Goal: Information Seeking & Learning: Understand process/instructions

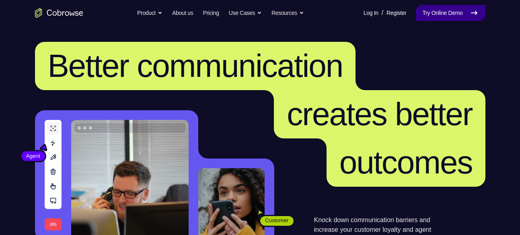
click at [478, 16] on icon at bounding box center [474, 13] width 10 height 10
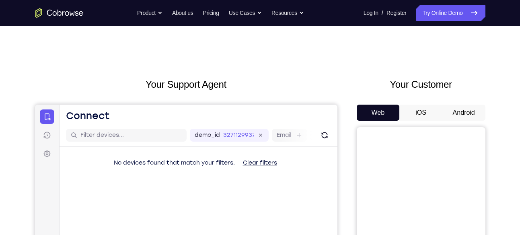
click at [466, 113] on button "Android" at bounding box center [463, 112] width 43 height 16
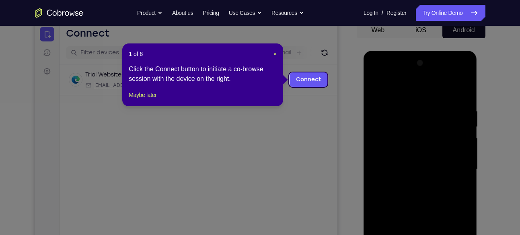
click at [277, 55] on div "1 of 8 × Click the Connect button to initiate a co-browse session with the devi…" at bounding box center [202, 74] width 161 height 63
click at [276, 55] on span "×" at bounding box center [274, 54] width 3 height 6
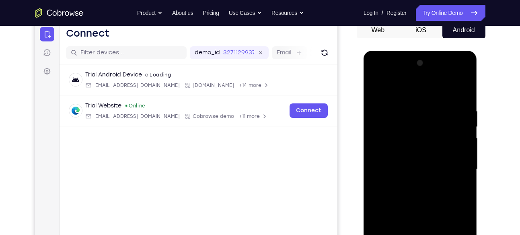
scroll to position [166, 0]
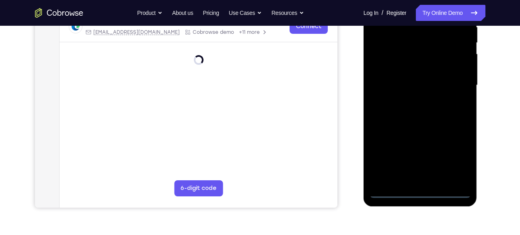
drag, startPoint x: 422, startPoint y: 188, endPoint x: 576, endPoint y: 58, distance: 201.3
click at [422, 188] on div at bounding box center [419, 85] width 101 height 225
click at [414, 188] on div at bounding box center [419, 85] width 101 height 225
click at [418, 186] on div at bounding box center [419, 85] width 101 height 225
click at [421, 190] on div at bounding box center [419, 85] width 101 height 225
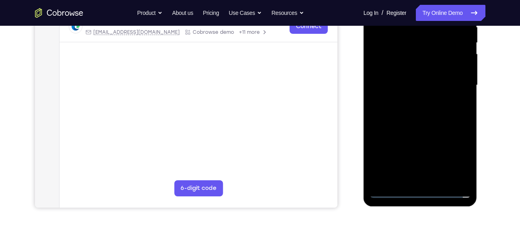
click at [421, 190] on div at bounding box center [419, 85] width 101 height 225
drag, startPoint x: 457, startPoint y: 153, endPoint x: 707, endPoint y: -10, distance: 298.7
click at [457, 153] on div at bounding box center [419, 85] width 101 height 225
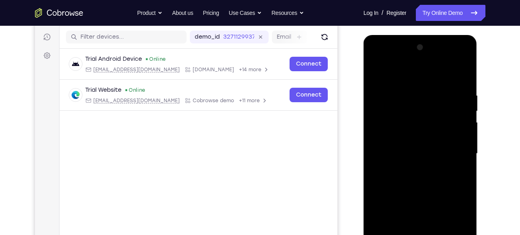
scroll to position [70, 0]
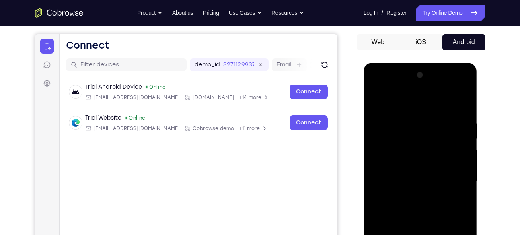
click at [396, 97] on div at bounding box center [419, 181] width 101 height 225
click at [449, 176] on div at bounding box center [419, 181] width 101 height 225
click at [411, 196] on div at bounding box center [419, 181] width 101 height 225
click at [408, 172] on div at bounding box center [419, 181] width 101 height 225
click at [387, 178] on div at bounding box center [419, 181] width 101 height 225
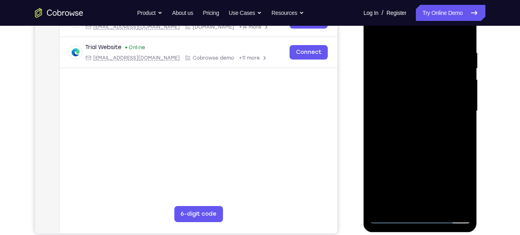
scroll to position [140, 0]
click at [428, 148] on div at bounding box center [419, 111] width 101 height 225
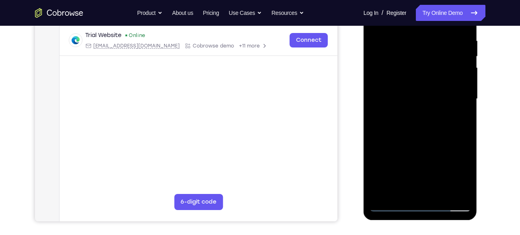
scroll to position [153, 0]
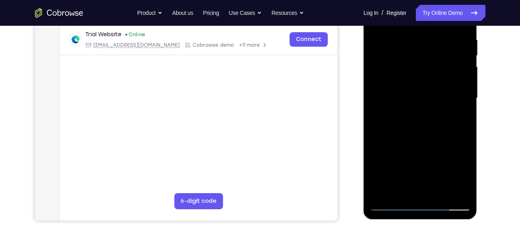
click at [437, 192] on div at bounding box center [419, 98] width 101 height 225
click at [427, 138] on div at bounding box center [419, 98] width 101 height 225
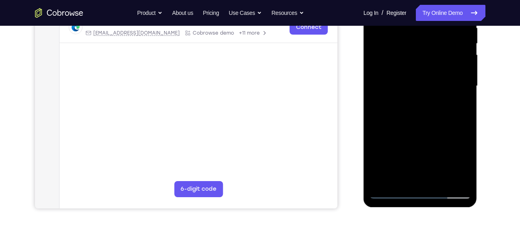
scroll to position [169, 0]
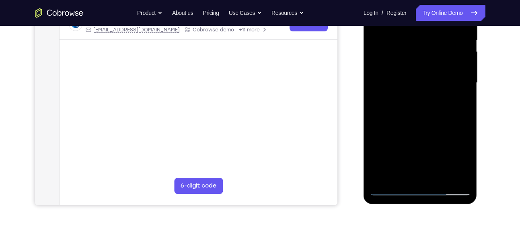
click at [389, 186] on div at bounding box center [419, 82] width 101 height 225
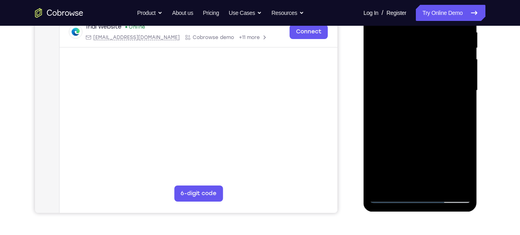
scroll to position [182, 0]
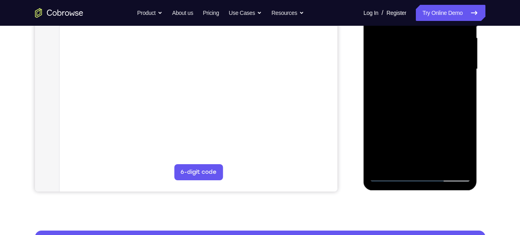
click at [391, 174] on div at bounding box center [419, 69] width 101 height 225
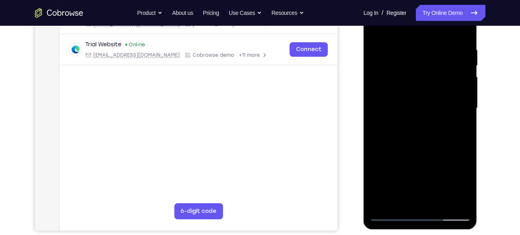
scroll to position [140, 0]
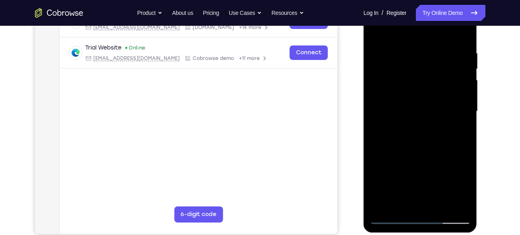
click at [412, 53] on div at bounding box center [419, 111] width 101 height 225
click at [458, 33] on div at bounding box center [419, 111] width 101 height 225
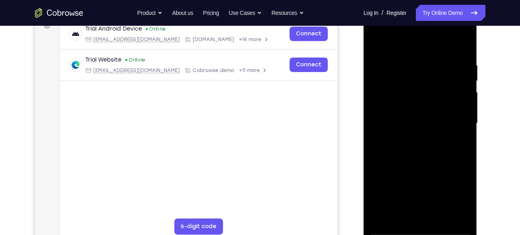
scroll to position [119, 0]
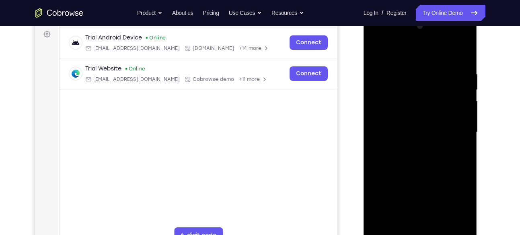
drag, startPoint x: 442, startPoint y: 116, endPoint x: 457, endPoint y: 95, distance: 26.1
click at [457, 95] on div at bounding box center [419, 132] width 101 height 225
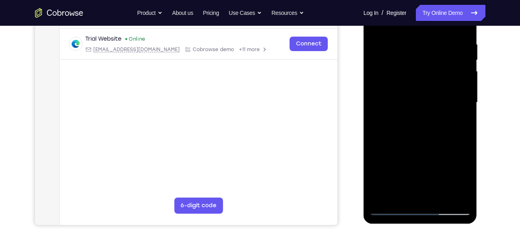
scroll to position [148, 0]
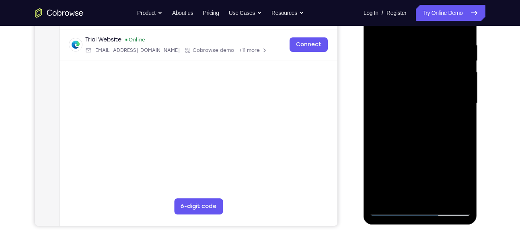
click at [374, 82] on div at bounding box center [419, 103] width 101 height 225
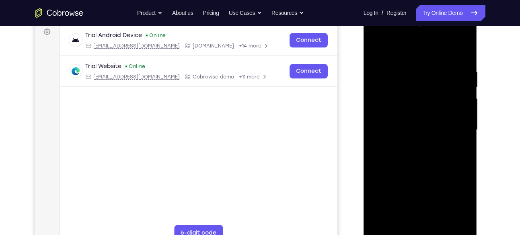
scroll to position [121, 0]
drag, startPoint x: 456, startPoint y: 85, endPoint x: 450, endPoint y: 100, distance: 16.4
click at [450, 100] on div at bounding box center [419, 130] width 101 height 225
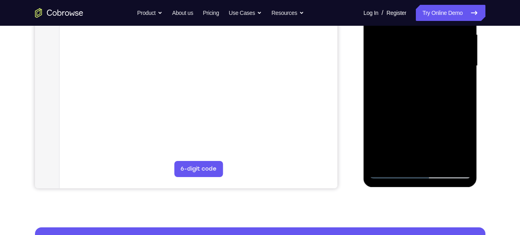
scroll to position [200, 0]
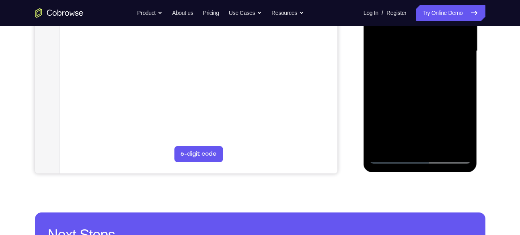
click at [370, 78] on div at bounding box center [419, 51] width 101 height 225
click at [374, 78] on div at bounding box center [419, 51] width 101 height 225
drag, startPoint x: 454, startPoint y: 76, endPoint x: 446, endPoint y: 75, distance: 8.1
click at [446, 75] on div at bounding box center [419, 51] width 101 height 225
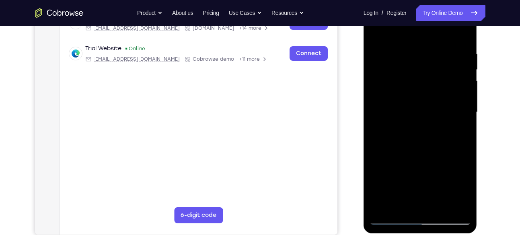
scroll to position [137, 0]
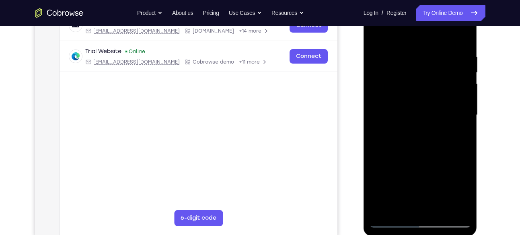
click at [448, 62] on div at bounding box center [419, 114] width 101 height 225
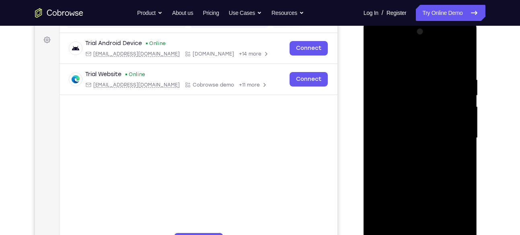
click at [376, 92] on div at bounding box center [419, 137] width 101 height 225
click at [377, 91] on div at bounding box center [419, 137] width 101 height 225
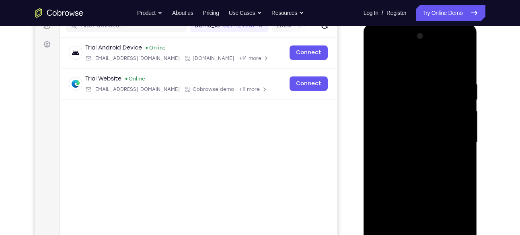
click at [460, 101] on div at bounding box center [419, 142] width 101 height 225
click at [376, 91] on div at bounding box center [419, 142] width 101 height 225
click at [460, 100] on div at bounding box center [419, 142] width 101 height 225
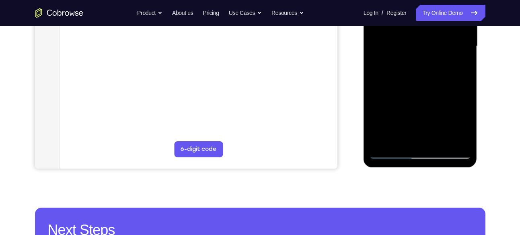
scroll to position [205, 0]
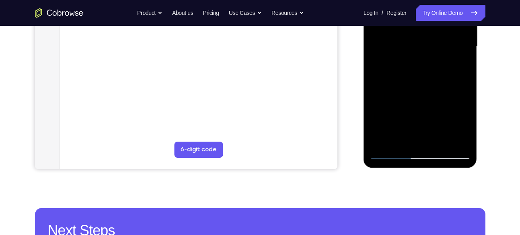
click at [374, 94] on div at bounding box center [419, 46] width 101 height 225
click at [457, 108] on div at bounding box center [419, 46] width 101 height 225
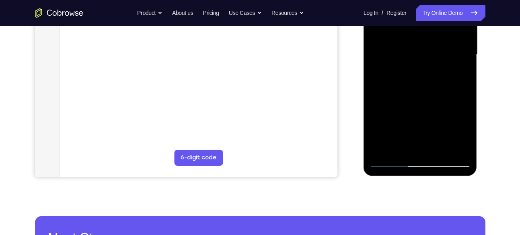
scroll to position [196, 0]
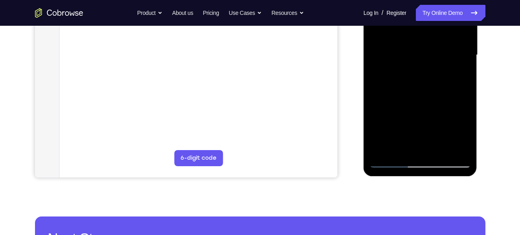
click at [460, 100] on div at bounding box center [419, 55] width 101 height 225
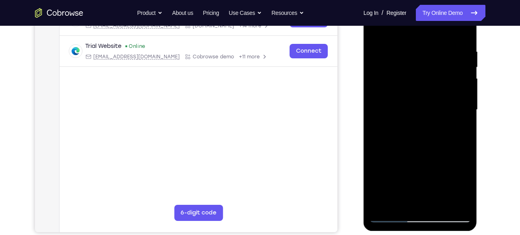
scroll to position [141, 0]
click at [460, 101] on div at bounding box center [419, 110] width 101 height 225
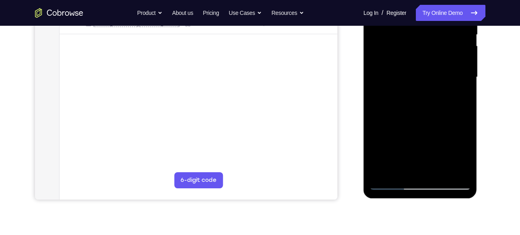
scroll to position [105, 0]
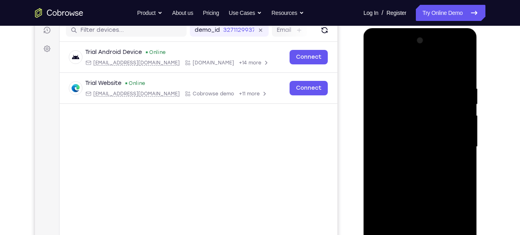
click at [460, 100] on div at bounding box center [419, 146] width 101 height 225
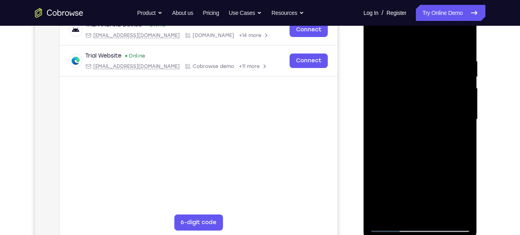
scroll to position [133, 0]
click at [460, 100] on div at bounding box center [419, 118] width 101 height 225
click at [376, 92] on div at bounding box center [419, 118] width 101 height 225
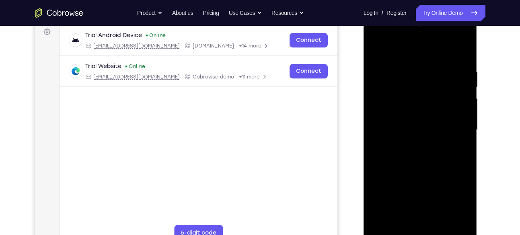
click at [465, 98] on div at bounding box center [419, 129] width 101 height 225
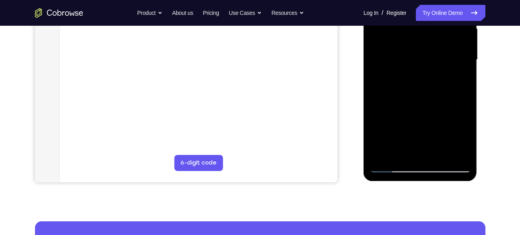
click at [450, 154] on div at bounding box center [419, 59] width 101 height 225
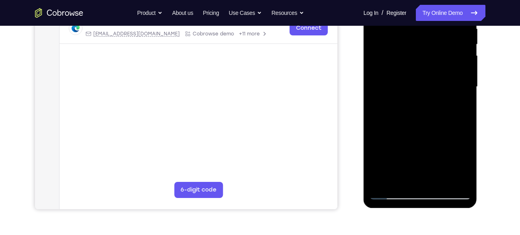
drag, startPoint x: 451, startPoint y: 125, endPoint x: 450, endPoint y: 98, distance: 27.0
click at [450, 98] on div at bounding box center [419, 86] width 101 height 225
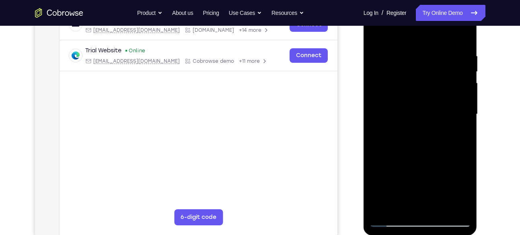
scroll to position [136, 0]
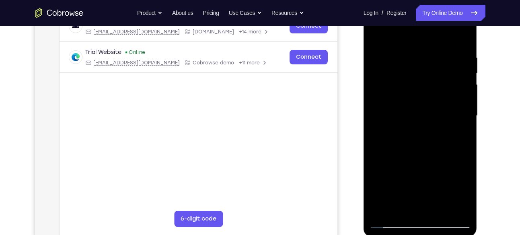
click at [462, 117] on div at bounding box center [419, 115] width 101 height 225
click at [453, 81] on div at bounding box center [419, 115] width 101 height 225
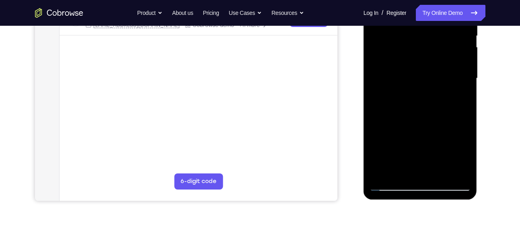
scroll to position [173, 0]
click at [458, 96] on div at bounding box center [419, 78] width 101 height 225
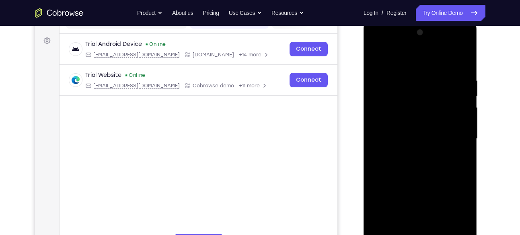
scroll to position [111, 0]
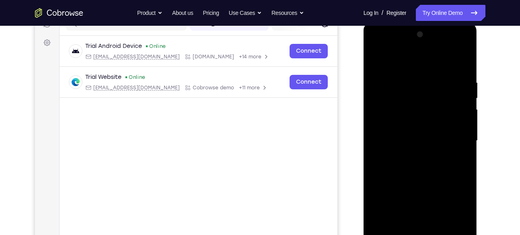
click at [457, 86] on div at bounding box center [419, 140] width 101 height 225
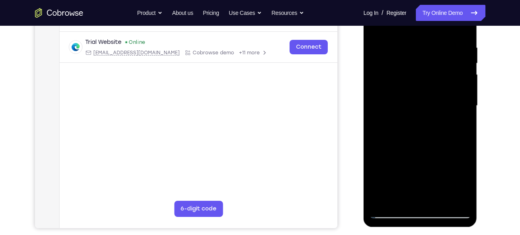
scroll to position [153, 0]
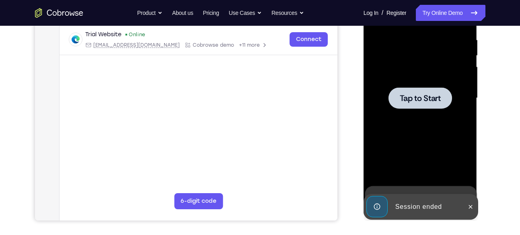
click at [436, 99] on span "Tap to Start" at bounding box center [419, 98] width 41 height 8
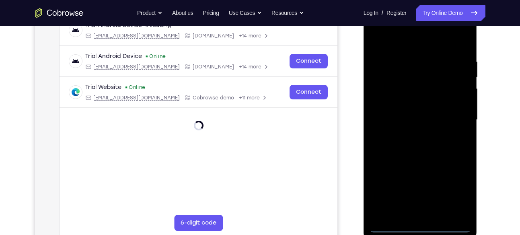
scroll to position [196, 0]
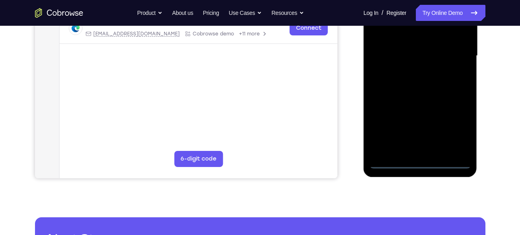
click at [419, 161] on div at bounding box center [419, 55] width 101 height 225
click at [453, 131] on div at bounding box center [419, 55] width 101 height 225
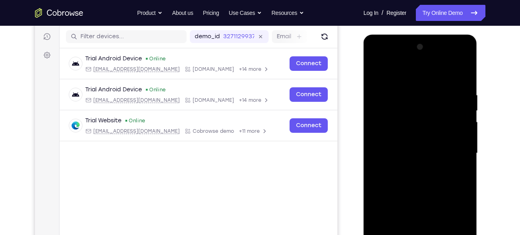
scroll to position [98, 0]
click at [385, 65] on div at bounding box center [419, 153] width 101 height 225
click at [452, 150] on div at bounding box center [419, 153] width 101 height 225
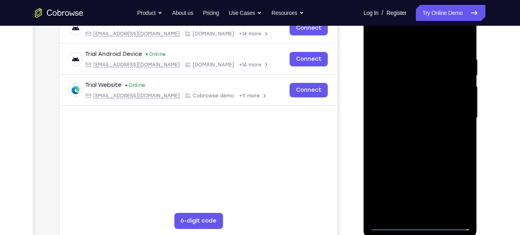
scroll to position [135, 0]
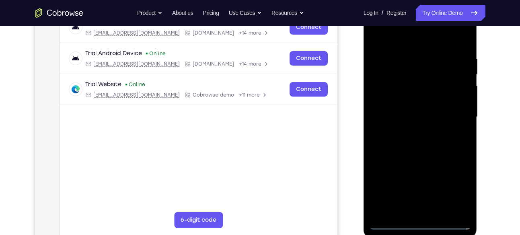
click at [409, 131] on div at bounding box center [419, 116] width 101 height 225
click at [411, 106] on div at bounding box center [419, 116] width 101 height 225
click at [461, 101] on div at bounding box center [419, 116] width 101 height 225
click at [395, 119] on div at bounding box center [419, 116] width 101 height 225
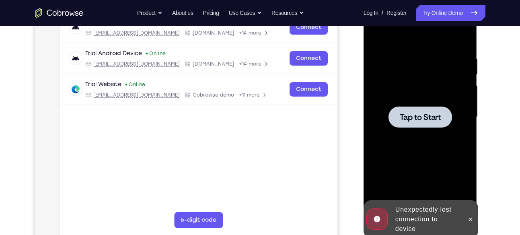
click at [437, 121] on span "Tap to Start" at bounding box center [419, 117] width 41 height 8
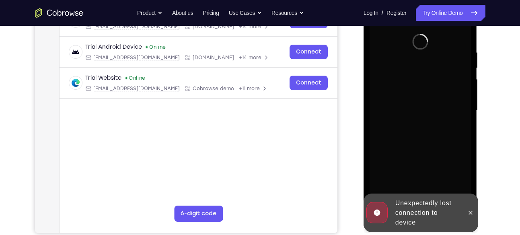
scroll to position [142, 0]
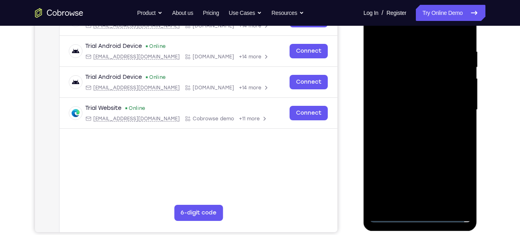
click at [420, 215] on div at bounding box center [419, 109] width 101 height 225
click at [454, 181] on div at bounding box center [419, 109] width 101 height 225
click at [394, 33] on div at bounding box center [419, 109] width 101 height 225
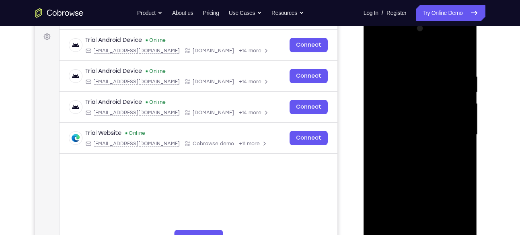
scroll to position [117, 0]
click at [455, 123] on div at bounding box center [419, 135] width 101 height 225
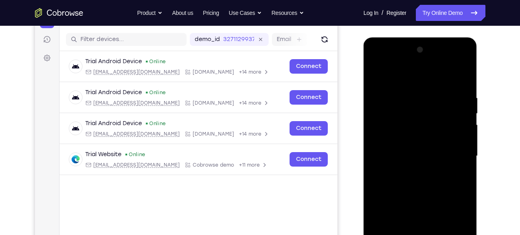
click at [454, 154] on div at bounding box center [419, 155] width 101 height 225
click at [413, 169] on div at bounding box center [419, 155] width 101 height 225
click at [398, 149] on div at bounding box center [419, 155] width 101 height 225
click at [391, 152] on div at bounding box center [419, 155] width 101 height 225
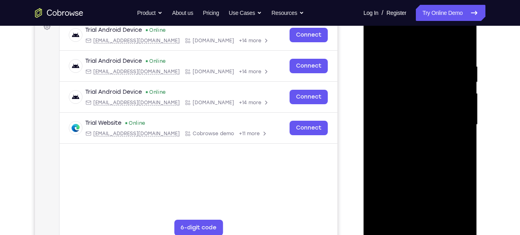
scroll to position [128, 0]
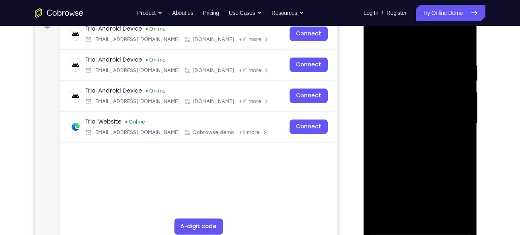
click at [422, 160] on div at bounding box center [419, 123] width 101 height 225
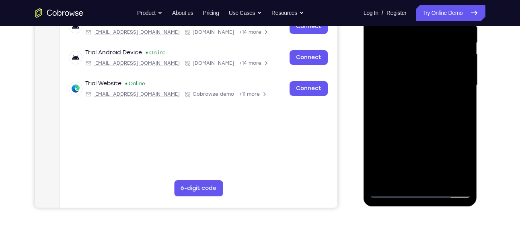
scroll to position [189, 0]
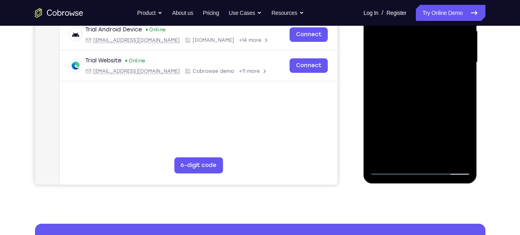
drag, startPoint x: 418, startPoint y: 110, endPoint x: 418, endPoint y: 90, distance: 19.3
click at [418, 90] on div at bounding box center [419, 62] width 101 height 225
click at [424, 91] on div at bounding box center [419, 62] width 101 height 225
click at [462, 80] on div at bounding box center [419, 62] width 101 height 225
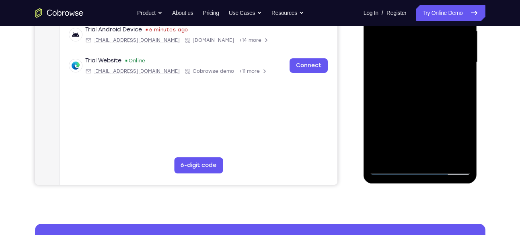
click at [466, 83] on div at bounding box center [419, 62] width 101 height 225
click at [463, 82] on div at bounding box center [419, 62] width 101 height 225
drag, startPoint x: 440, startPoint y: 111, endPoint x: 438, endPoint y: 99, distance: 12.2
click at [438, 99] on div at bounding box center [419, 62] width 101 height 225
click at [397, 115] on div at bounding box center [419, 62] width 101 height 225
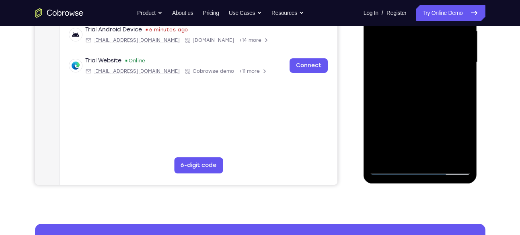
click at [397, 115] on div at bounding box center [419, 62] width 101 height 225
drag, startPoint x: 397, startPoint y: 115, endPoint x: 401, endPoint y: 94, distance: 21.9
click at [401, 94] on div at bounding box center [419, 62] width 101 height 225
drag, startPoint x: 402, startPoint y: 87, endPoint x: 400, endPoint y: 124, distance: 37.0
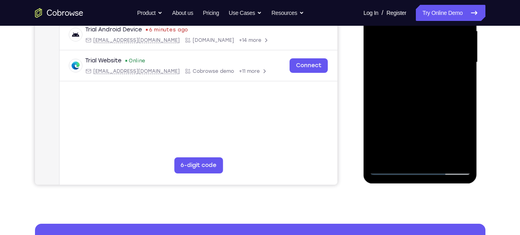
click at [400, 124] on div at bounding box center [419, 62] width 101 height 225
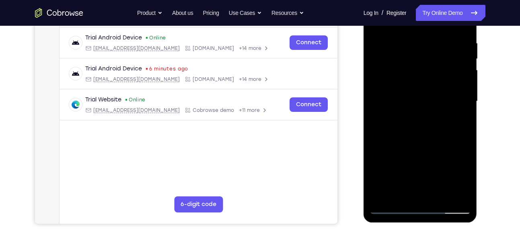
scroll to position [150, 0]
drag, startPoint x: 415, startPoint y: 76, endPoint x: 410, endPoint y: 126, distance: 50.9
click at [410, 126] on div at bounding box center [419, 101] width 101 height 225
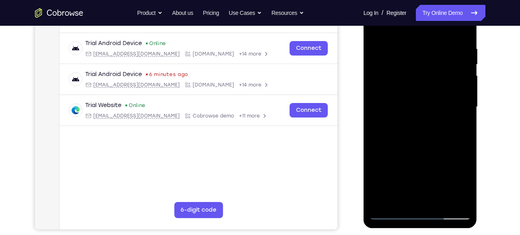
scroll to position [175, 0]
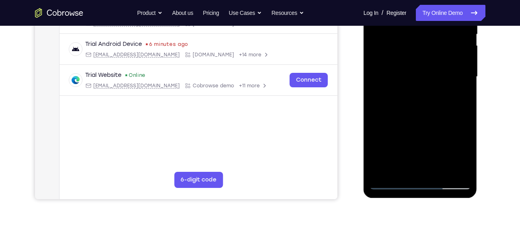
drag, startPoint x: 435, startPoint y: 97, endPoint x: 434, endPoint y: 141, distance: 44.6
click at [434, 141] on div at bounding box center [419, 76] width 101 height 225
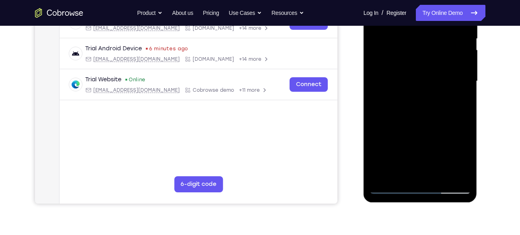
scroll to position [173, 0]
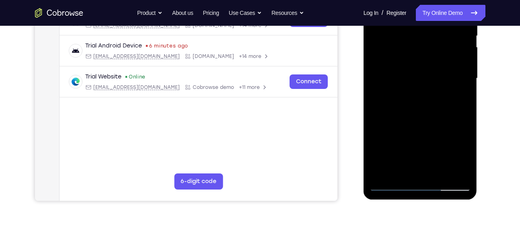
click at [416, 122] on div at bounding box center [419, 78] width 101 height 225
drag, startPoint x: 416, startPoint y: 85, endPoint x: 416, endPoint y: 122, distance: 36.6
click at [416, 122] on div at bounding box center [419, 78] width 101 height 225
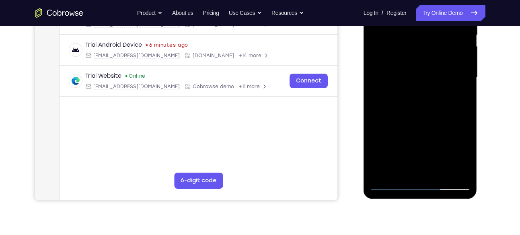
drag, startPoint x: 436, startPoint y: 117, endPoint x: 434, endPoint y: 78, distance: 39.0
click at [434, 78] on div at bounding box center [419, 77] width 101 height 225
click at [376, 146] on div at bounding box center [419, 77] width 101 height 225
drag, startPoint x: 430, startPoint y: 134, endPoint x: 425, endPoint y: 64, distance: 70.1
click at [425, 64] on div at bounding box center [419, 77] width 101 height 225
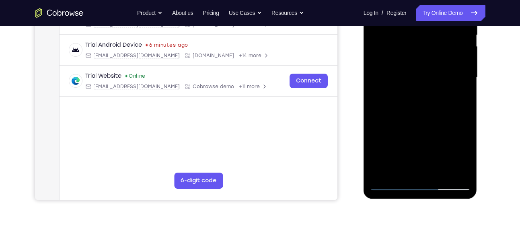
drag, startPoint x: 419, startPoint y: 147, endPoint x: 434, endPoint y: 51, distance: 97.1
click at [434, 51] on div at bounding box center [419, 77] width 101 height 225
drag, startPoint x: 419, startPoint y: 148, endPoint x: 432, endPoint y: 63, distance: 86.1
click at [432, 63] on div at bounding box center [419, 77] width 101 height 225
drag, startPoint x: 416, startPoint y: 140, endPoint x: 419, endPoint y: 84, distance: 56.7
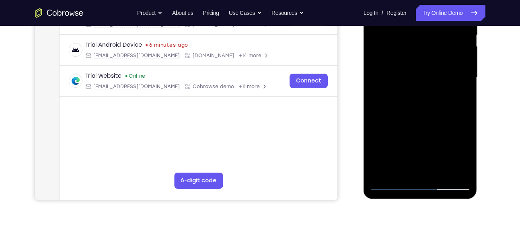
click at [419, 84] on div at bounding box center [419, 77] width 101 height 225
drag, startPoint x: 416, startPoint y: 120, endPoint x: 419, endPoint y: 84, distance: 35.9
click at [419, 84] on div at bounding box center [419, 77] width 101 height 225
click at [463, 99] on div at bounding box center [419, 77] width 101 height 225
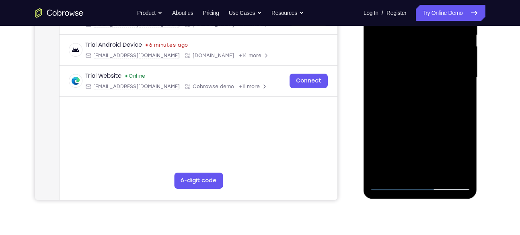
click at [463, 99] on div at bounding box center [419, 77] width 101 height 225
drag, startPoint x: 422, startPoint y: 119, endPoint x: 417, endPoint y: 54, distance: 65.7
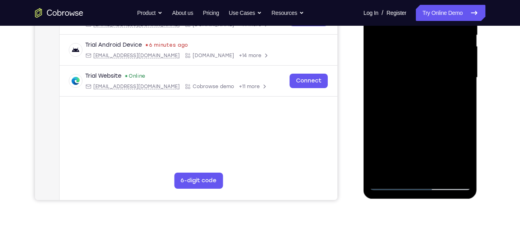
click at [417, 54] on div at bounding box center [419, 77] width 101 height 225
drag, startPoint x: 427, startPoint y: 133, endPoint x: 425, endPoint y: 76, distance: 57.5
click at [425, 76] on div at bounding box center [419, 77] width 101 height 225
drag, startPoint x: 425, startPoint y: 132, endPoint x: 426, endPoint y: 48, distance: 84.0
click at [426, 48] on div at bounding box center [419, 77] width 101 height 225
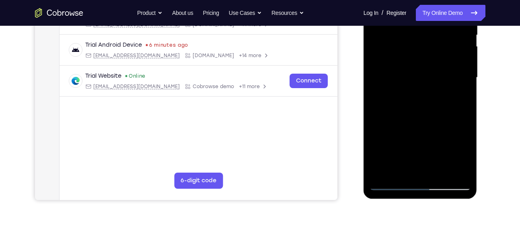
drag, startPoint x: 442, startPoint y: 136, endPoint x: 442, endPoint y: 112, distance: 24.5
click at [442, 112] on div at bounding box center [419, 77] width 101 height 225
drag, startPoint x: 443, startPoint y: 130, endPoint x: 445, endPoint y: 141, distance: 11.1
click at [445, 141] on div at bounding box center [419, 77] width 101 height 225
click at [466, 88] on div at bounding box center [419, 77] width 101 height 225
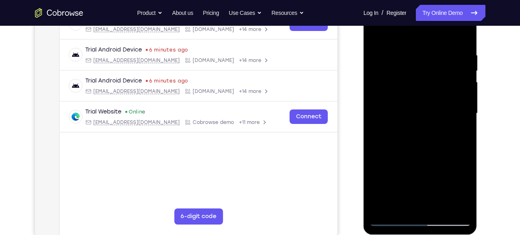
scroll to position [141, 0]
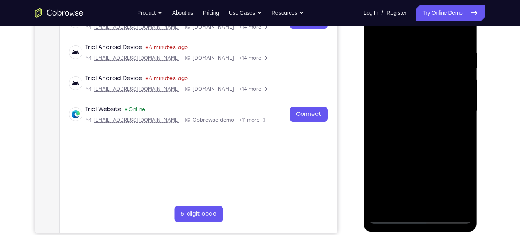
click at [464, 124] on div at bounding box center [419, 110] width 101 height 225
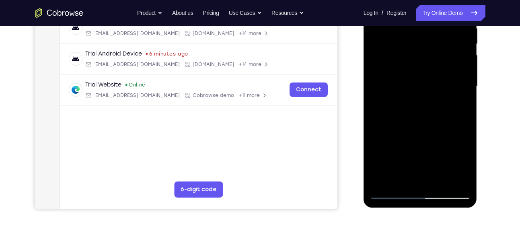
scroll to position [166, 0]
click at [464, 98] on div at bounding box center [419, 85] width 101 height 225
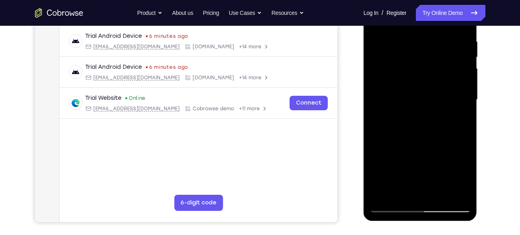
scroll to position [152, 0]
click at [464, 111] on div at bounding box center [419, 99] width 101 height 225
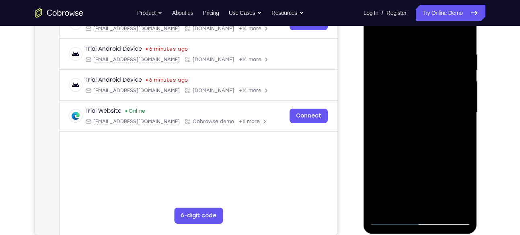
scroll to position [139, 0]
click at [464, 120] on div at bounding box center [419, 112] width 101 height 225
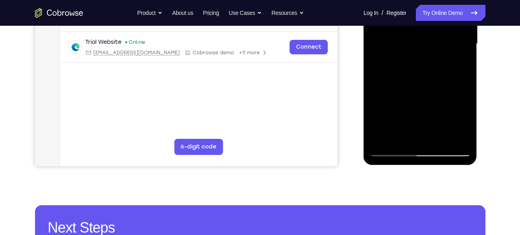
scroll to position [208, 0]
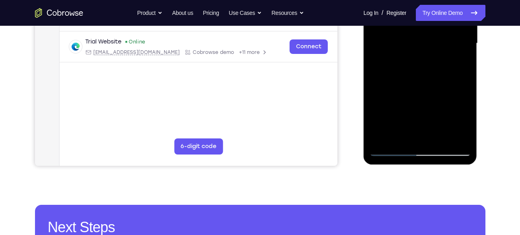
click at [440, 139] on div at bounding box center [419, 43] width 101 height 225
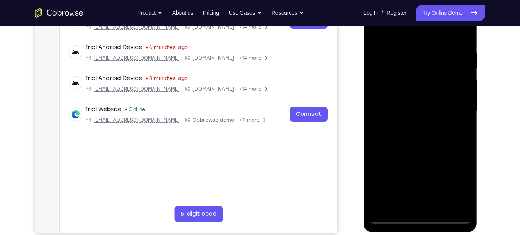
scroll to position [140, 0]
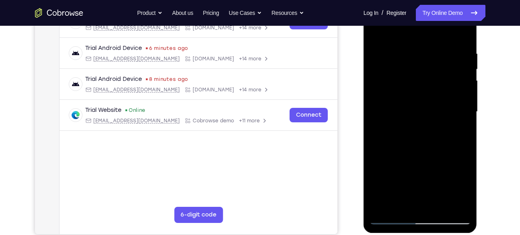
click at [415, 153] on div at bounding box center [419, 111] width 101 height 225
click at [421, 110] on div at bounding box center [419, 111] width 101 height 225
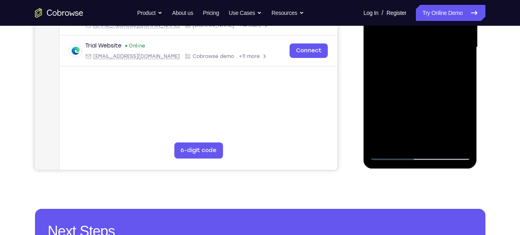
scroll to position [201, 0]
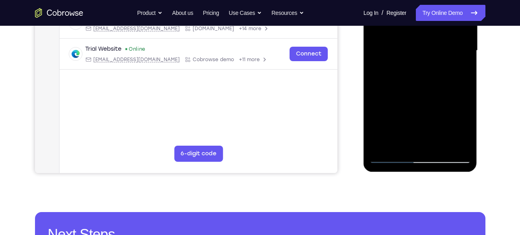
click at [403, 127] on div at bounding box center [419, 50] width 101 height 225
click at [420, 125] on div at bounding box center [419, 50] width 101 height 225
click at [393, 56] on div at bounding box center [419, 50] width 101 height 225
click at [407, 140] on div at bounding box center [419, 50] width 101 height 225
click at [468, 127] on div at bounding box center [419, 50] width 101 height 225
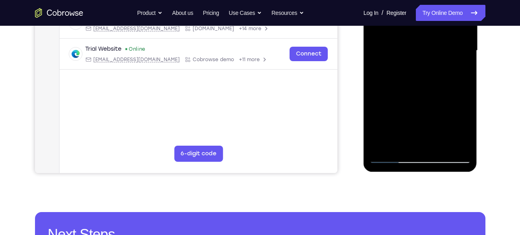
click at [465, 127] on div at bounding box center [419, 50] width 101 height 225
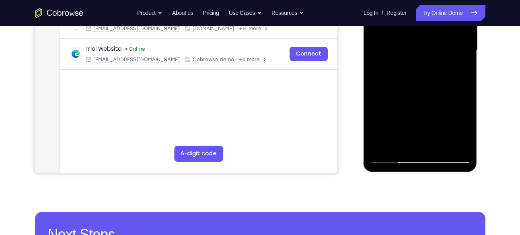
click at [465, 127] on div at bounding box center [419, 50] width 101 height 225
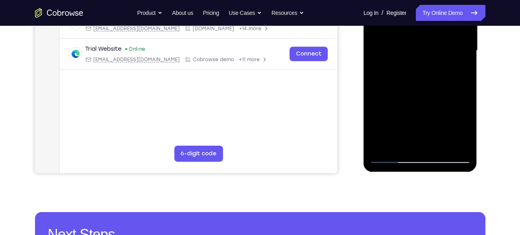
click at [465, 127] on div at bounding box center [419, 50] width 101 height 225
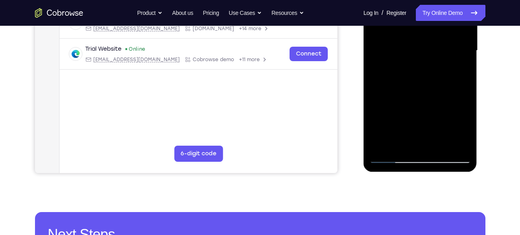
click at [460, 72] on div at bounding box center [419, 50] width 101 height 225
click at [465, 123] on div at bounding box center [419, 50] width 101 height 225
click at [464, 127] on div at bounding box center [419, 50] width 101 height 225
click at [400, 144] on div at bounding box center [419, 50] width 101 height 225
click at [440, 96] on div at bounding box center [419, 50] width 101 height 225
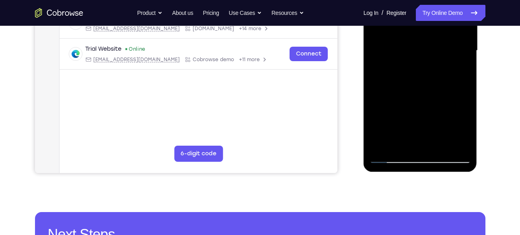
click at [457, 63] on div at bounding box center [419, 50] width 101 height 225
click at [399, 145] on div at bounding box center [419, 50] width 101 height 225
click at [376, 94] on div at bounding box center [419, 50] width 101 height 225
click at [456, 65] on div at bounding box center [419, 50] width 101 height 225
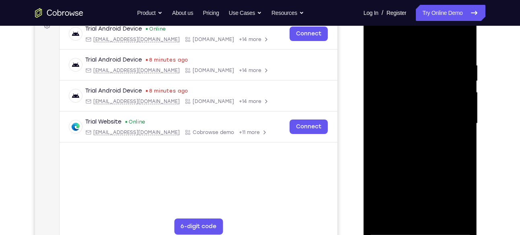
scroll to position [128, 0]
click at [378, 44] on div at bounding box center [419, 123] width 101 height 225
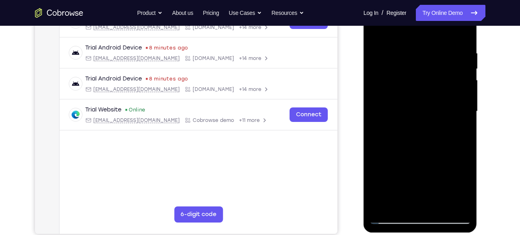
scroll to position [138, 0]
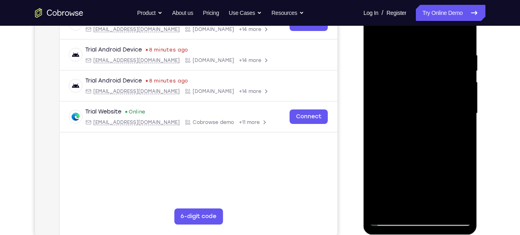
click at [379, 33] on div at bounding box center [419, 113] width 101 height 225
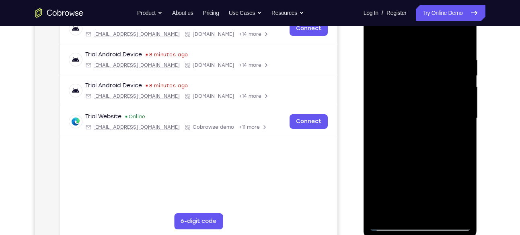
scroll to position [133, 0]
click at [412, 49] on div at bounding box center [419, 118] width 101 height 225
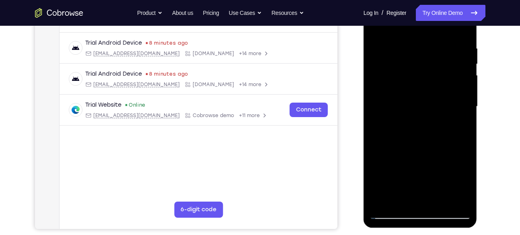
click at [463, 78] on div at bounding box center [419, 106] width 101 height 225
drag, startPoint x: 463, startPoint y: 78, endPoint x: 399, endPoint y: 81, distance: 64.3
click at [399, 81] on div at bounding box center [419, 106] width 101 height 225
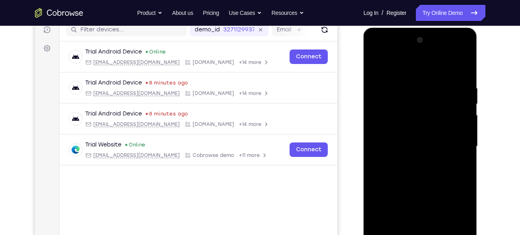
scroll to position [147, 0]
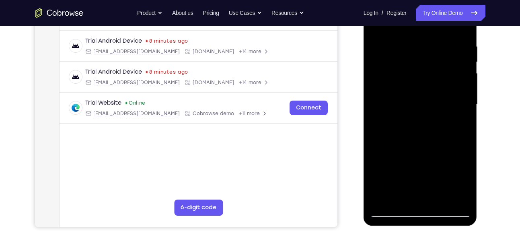
drag, startPoint x: 442, startPoint y: 88, endPoint x: 383, endPoint y: 91, distance: 59.1
click at [383, 91] on div at bounding box center [419, 104] width 101 height 225
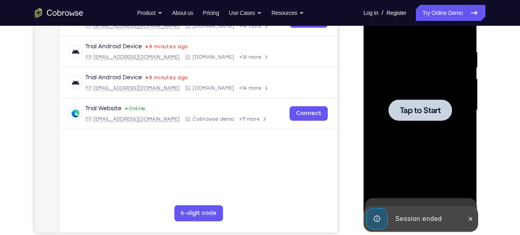
drag, startPoint x: 440, startPoint y: 124, endPoint x: 435, endPoint y: 149, distance: 26.2
click at [435, 149] on div at bounding box center [419, 110] width 101 height 225
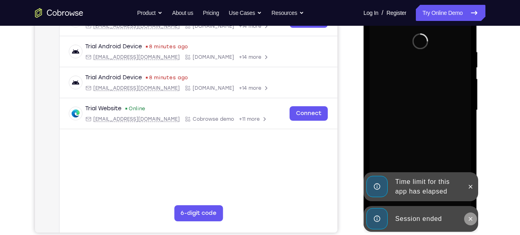
click at [474, 223] on button at bounding box center [470, 218] width 13 height 13
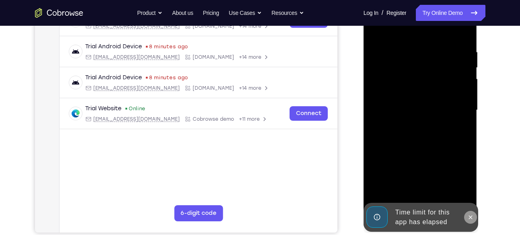
click at [469, 188] on div at bounding box center [419, 110] width 101 height 225
click at [468, 216] on icon at bounding box center [470, 217] width 6 height 6
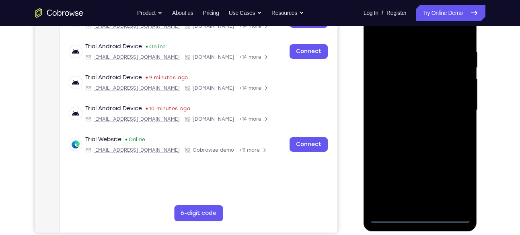
click at [419, 213] on div at bounding box center [419, 110] width 101 height 225
click at [420, 216] on div at bounding box center [419, 110] width 101 height 225
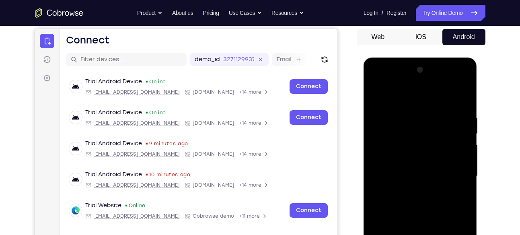
scroll to position [169, 0]
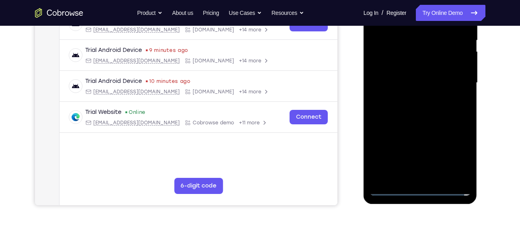
click at [458, 153] on div at bounding box center [419, 82] width 101 height 225
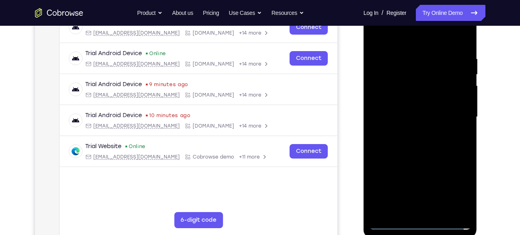
scroll to position [131, 0]
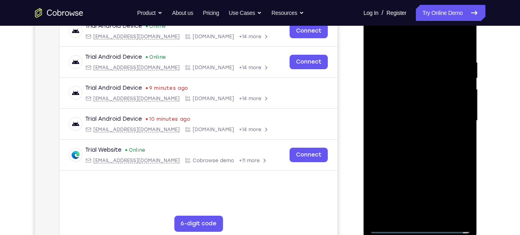
click at [402, 43] on div at bounding box center [419, 120] width 101 height 225
click at [451, 119] on div at bounding box center [419, 120] width 101 height 225
click at [411, 134] on div at bounding box center [419, 120] width 101 height 225
click at [398, 113] on div at bounding box center [419, 120] width 101 height 225
click at [393, 117] on div at bounding box center [419, 120] width 101 height 225
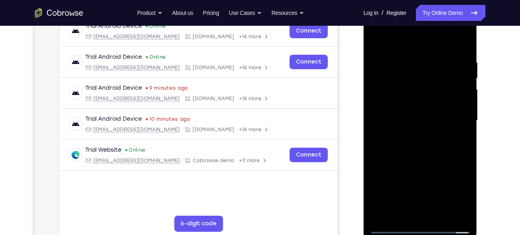
click at [391, 146] on div at bounding box center [419, 120] width 101 height 225
click at [420, 142] on div at bounding box center [419, 120] width 101 height 225
click at [418, 157] on div at bounding box center [419, 120] width 101 height 225
click at [409, 59] on div at bounding box center [419, 120] width 101 height 225
click at [461, 44] on div at bounding box center [419, 120] width 101 height 225
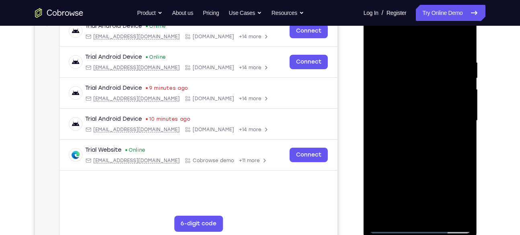
click at [432, 63] on div at bounding box center [419, 120] width 101 height 225
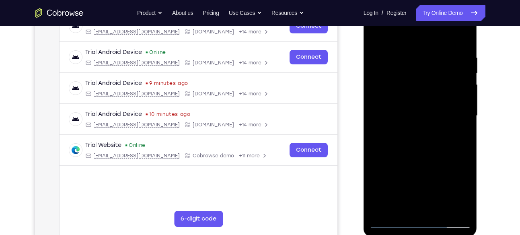
scroll to position [137, 0]
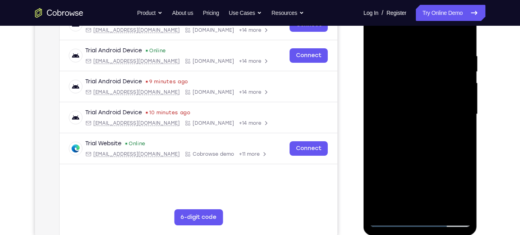
click at [456, 100] on div at bounding box center [419, 114] width 101 height 225
click at [464, 72] on div at bounding box center [419, 114] width 101 height 225
click at [372, 75] on div at bounding box center [419, 114] width 101 height 225
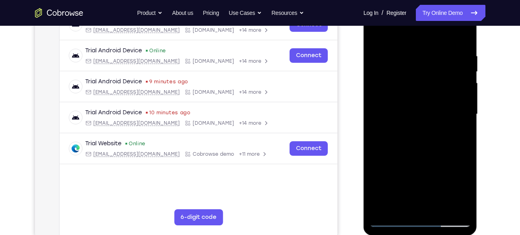
click at [459, 80] on div at bounding box center [419, 114] width 101 height 225
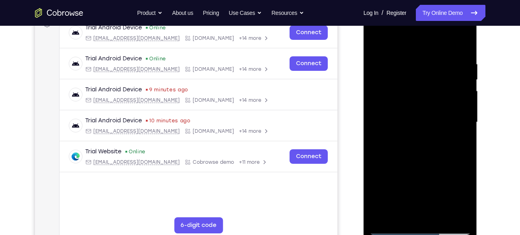
scroll to position [130, 0]
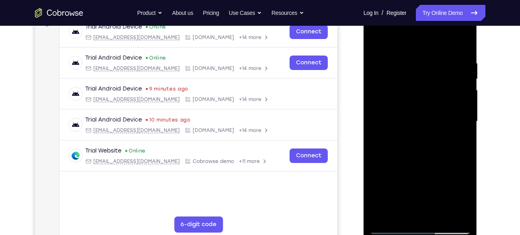
click at [374, 88] on div at bounding box center [419, 121] width 101 height 225
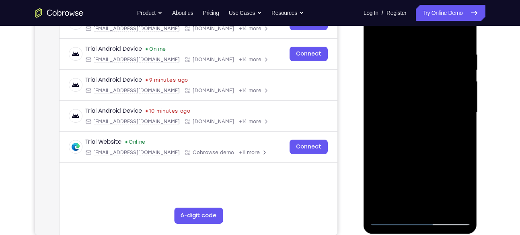
scroll to position [140, 0]
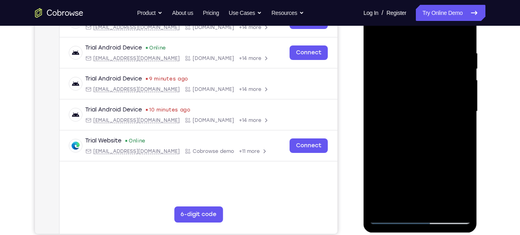
click at [462, 107] on div at bounding box center [419, 111] width 101 height 225
click at [462, 35] on div at bounding box center [419, 111] width 101 height 225
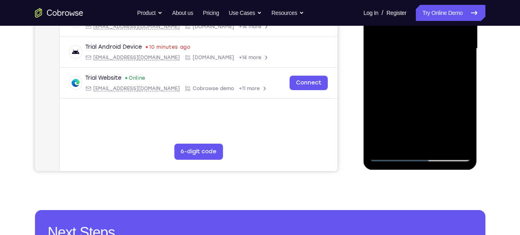
scroll to position [204, 0]
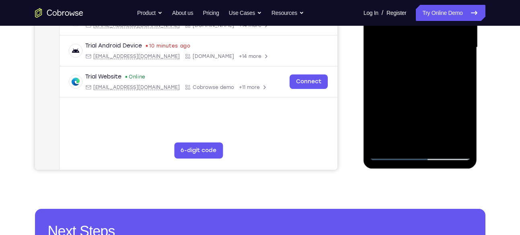
drag, startPoint x: 426, startPoint y: 117, endPoint x: 427, endPoint y: 134, distance: 16.5
click at [427, 134] on div at bounding box center [419, 47] width 101 height 225
click at [460, 55] on div at bounding box center [419, 47] width 101 height 225
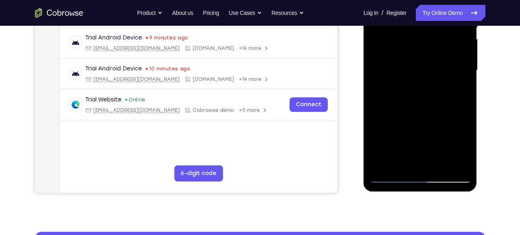
scroll to position [181, 0]
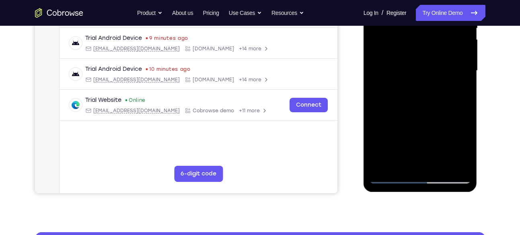
click at [462, 77] on div at bounding box center [419, 70] width 101 height 225
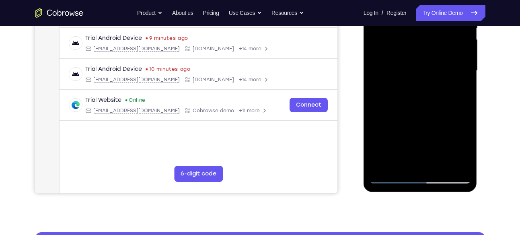
click at [462, 77] on div at bounding box center [419, 70] width 101 height 225
drag, startPoint x: 434, startPoint y: 103, endPoint x: 422, endPoint y: 28, distance: 76.1
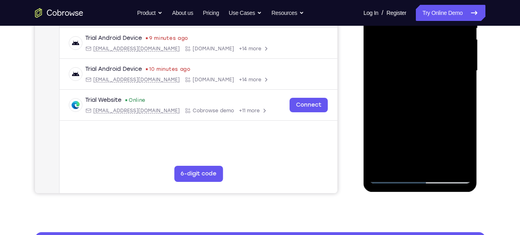
click at [422, 28] on div at bounding box center [419, 70] width 101 height 225
drag, startPoint x: 434, startPoint y: 131, endPoint x: 414, endPoint y: 6, distance: 126.6
click at [414, 6] on div at bounding box center [419, 70] width 101 height 225
drag, startPoint x: 430, startPoint y: 119, endPoint x: 411, endPoint y: 27, distance: 93.9
click at [411, 27] on div at bounding box center [419, 70] width 101 height 225
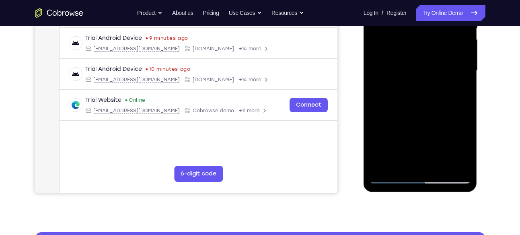
drag, startPoint x: 429, startPoint y: 140, endPoint x: 417, endPoint y: 45, distance: 95.9
click at [417, 45] on div at bounding box center [419, 70] width 101 height 225
drag, startPoint x: 431, startPoint y: 129, endPoint x: 425, endPoint y: 82, distance: 47.3
click at [425, 82] on div at bounding box center [419, 70] width 101 height 225
drag, startPoint x: 432, startPoint y: 115, endPoint x: 423, endPoint y: 73, distance: 43.0
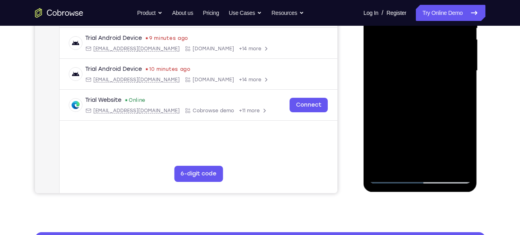
click at [423, 73] on div at bounding box center [419, 70] width 101 height 225
drag, startPoint x: 430, startPoint y: 120, endPoint x: 418, endPoint y: 66, distance: 55.4
click at [418, 66] on div at bounding box center [419, 70] width 101 height 225
drag, startPoint x: 428, startPoint y: 110, endPoint x: 418, endPoint y: 54, distance: 57.1
click at [418, 54] on div at bounding box center [419, 70] width 101 height 225
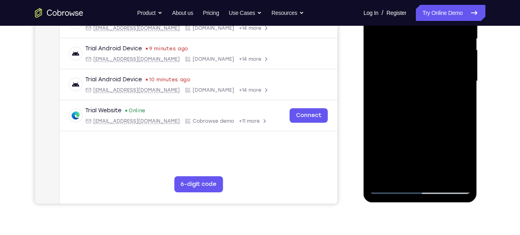
scroll to position [166, 0]
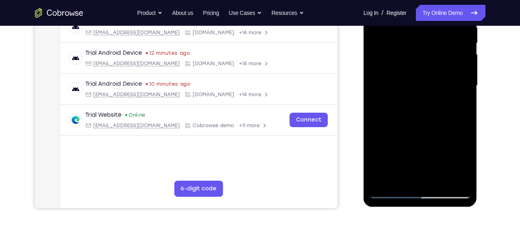
click at [460, 103] on div at bounding box center [419, 85] width 101 height 225
drag, startPoint x: 425, startPoint y: 135, endPoint x: 417, endPoint y: 98, distance: 37.7
click at [417, 98] on div at bounding box center [419, 85] width 101 height 225
click at [374, 143] on div at bounding box center [419, 85] width 101 height 225
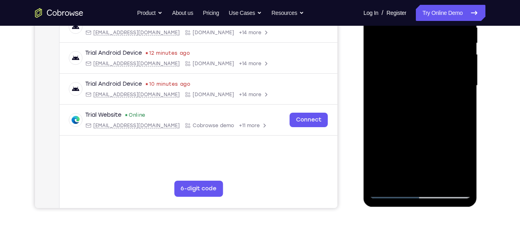
drag, startPoint x: 425, startPoint y: 117, endPoint x: 416, endPoint y: 53, distance: 64.9
click at [416, 53] on div at bounding box center [419, 85] width 101 height 225
drag, startPoint x: 435, startPoint y: 151, endPoint x: 411, endPoint y: 14, distance: 139.0
click at [411, 14] on div at bounding box center [419, 85] width 101 height 225
drag, startPoint x: 426, startPoint y: 149, endPoint x: 416, endPoint y: 35, distance: 114.2
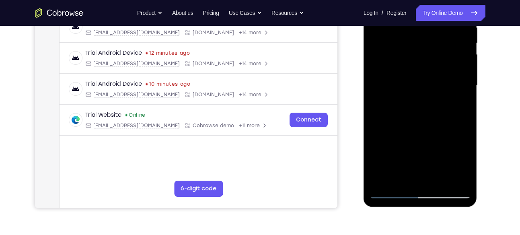
click at [416, 35] on div at bounding box center [419, 85] width 101 height 225
click at [387, 122] on div at bounding box center [419, 85] width 101 height 225
click at [465, 92] on div at bounding box center [419, 85] width 101 height 225
click at [464, 95] on div at bounding box center [419, 85] width 101 height 225
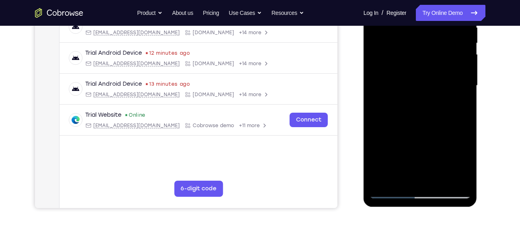
click at [464, 95] on div at bounding box center [419, 85] width 101 height 225
drag, startPoint x: 434, startPoint y: 110, endPoint x: 427, endPoint y: 83, distance: 27.6
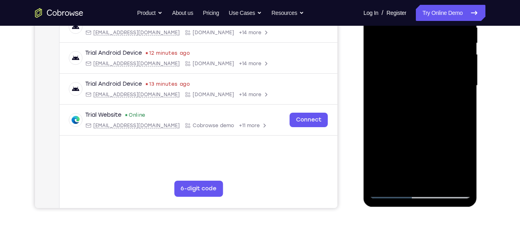
click at [427, 83] on div at bounding box center [419, 85] width 101 height 225
drag, startPoint x: 446, startPoint y: 112, endPoint x: 440, endPoint y: 110, distance: 6.1
click at [440, 110] on div at bounding box center [419, 85] width 101 height 225
drag, startPoint x: 442, startPoint y: 122, endPoint x: 441, endPoint y: 111, distance: 11.3
click at [441, 111] on div at bounding box center [419, 85] width 101 height 225
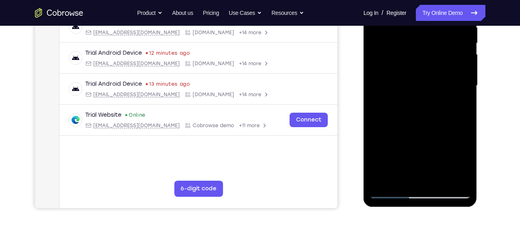
drag, startPoint x: 439, startPoint y: 120, endPoint x: 423, endPoint y: 57, distance: 65.1
click at [423, 57] on div at bounding box center [419, 85] width 101 height 225
drag, startPoint x: 438, startPoint y: 133, endPoint x: 433, endPoint y: 111, distance: 22.4
click at [433, 111] on div at bounding box center [419, 85] width 101 height 225
drag, startPoint x: 443, startPoint y: 133, endPoint x: 424, endPoint y: 65, distance: 69.7
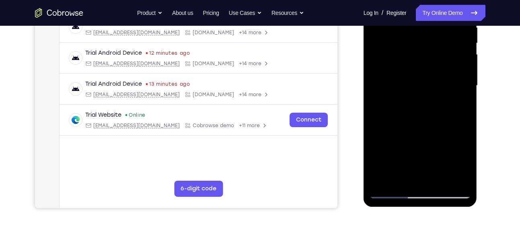
click at [424, 65] on div at bounding box center [419, 85] width 101 height 225
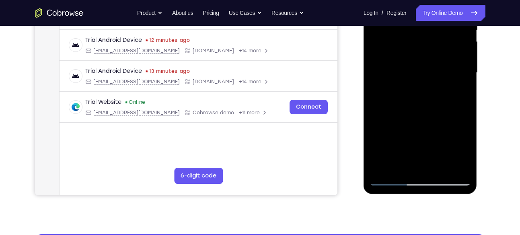
scroll to position [179, 0]
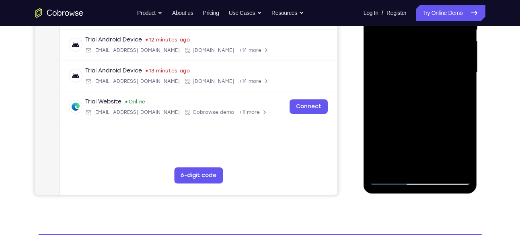
drag, startPoint x: 453, startPoint y: 92, endPoint x: 444, endPoint y: 84, distance: 12.8
click at [444, 84] on div at bounding box center [419, 72] width 101 height 225
drag, startPoint x: 428, startPoint y: 113, endPoint x: 421, endPoint y: 53, distance: 60.2
click at [421, 53] on div at bounding box center [419, 72] width 101 height 225
drag, startPoint x: 437, startPoint y: 137, endPoint x: 423, endPoint y: 75, distance: 63.5
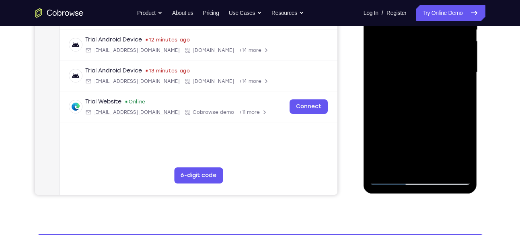
click at [423, 75] on div at bounding box center [419, 72] width 101 height 225
drag, startPoint x: 449, startPoint y: 130, endPoint x: 448, endPoint y: 110, distance: 19.3
click at [448, 110] on div at bounding box center [419, 72] width 101 height 225
drag, startPoint x: 444, startPoint y: 129, endPoint x: 440, endPoint y: 110, distance: 19.7
click at [440, 110] on div at bounding box center [419, 72] width 101 height 225
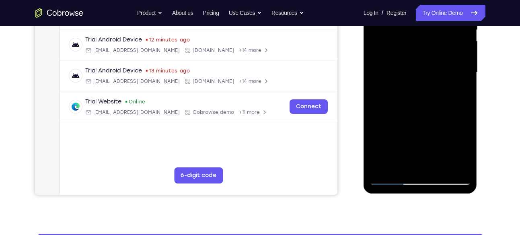
click at [463, 81] on div at bounding box center [419, 72] width 101 height 225
drag, startPoint x: 444, startPoint y: 113, endPoint x: 436, endPoint y: 48, distance: 64.8
click at [436, 48] on div at bounding box center [419, 72] width 101 height 225
drag, startPoint x: 441, startPoint y: 126, endPoint x: 431, endPoint y: 50, distance: 76.9
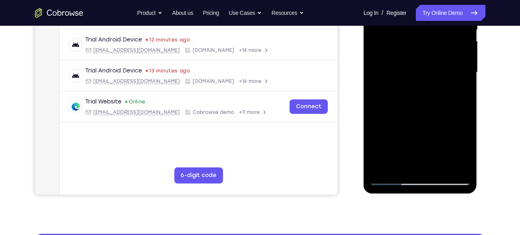
click at [431, 50] on div at bounding box center [419, 72] width 101 height 225
drag, startPoint x: 444, startPoint y: 128, endPoint x: 429, endPoint y: 52, distance: 77.8
click at [429, 52] on div at bounding box center [419, 72] width 101 height 225
drag, startPoint x: 436, startPoint y: 140, endPoint x: 426, endPoint y: 52, distance: 88.9
click at [426, 52] on div at bounding box center [419, 72] width 101 height 225
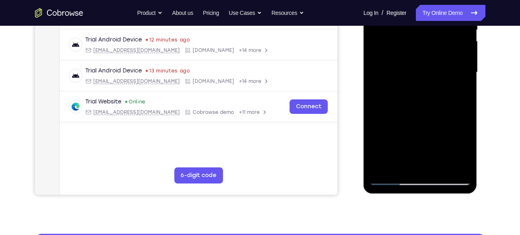
drag, startPoint x: 437, startPoint y: 123, endPoint x: 427, endPoint y: 63, distance: 60.3
click at [427, 63] on div at bounding box center [419, 72] width 101 height 225
drag, startPoint x: 428, startPoint y: 125, endPoint x: 416, endPoint y: 55, distance: 70.4
click at [416, 55] on div at bounding box center [419, 72] width 101 height 225
drag, startPoint x: 434, startPoint y: 134, endPoint x: 428, endPoint y: 96, distance: 38.6
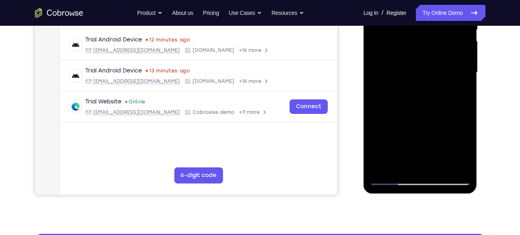
click at [428, 96] on div at bounding box center [419, 72] width 101 height 225
drag, startPoint x: 429, startPoint y: 110, endPoint x: 423, endPoint y: 78, distance: 32.2
click at [423, 78] on div at bounding box center [419, 72] width 101 height 225
drag, startPoint x: 430, startPoint y: 120, endPoint x: 430, endPoint y: 100, distance: 20.1
click at [430, 100] on div at bounding box center [419, 72] width 101 height 225
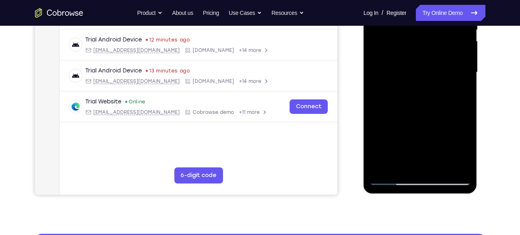
click at [460, 98] on div at bounding box center [419, 72] width 101 height 225
click at [462, 97] on div at bounding box center [419, 72] width 101 height 225
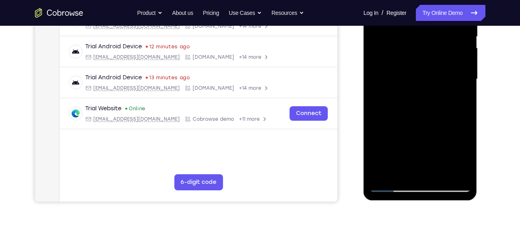
scroll to position [172, 0]
click at [465, 101] on div at bounding box center [419, 79] width 101 height 225
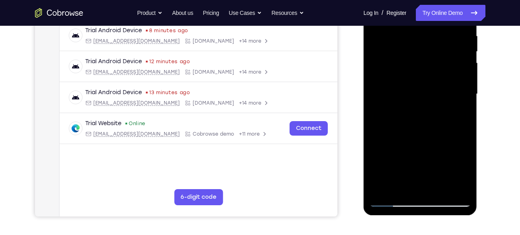
scroll to position [157, 0]
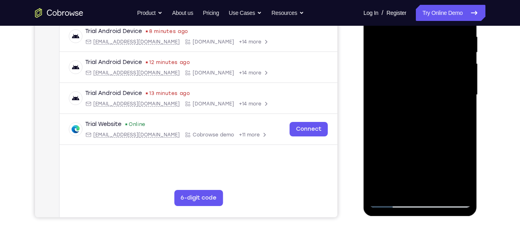
click at [468, 117] on div at bounding box center [419, 94] width 101 height 225
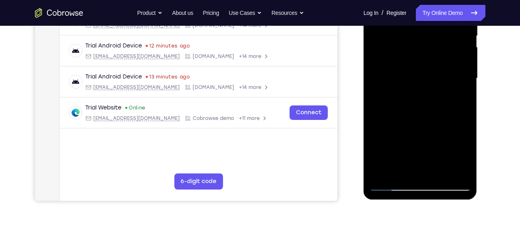
scroll to position [173, 0]
click at [376, 100] on div at bounding box center [419, 78] width 101 height 225
click at [374, 104] on div at bounding box center [419, 78] width 101 height 225
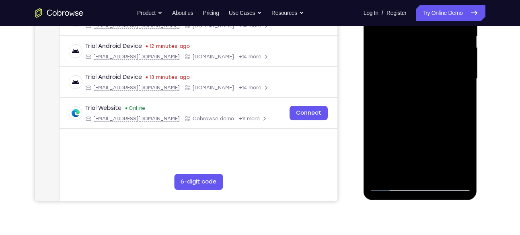
click at [375, 102] on div at bounding box center [419, 78] width 101 height 225
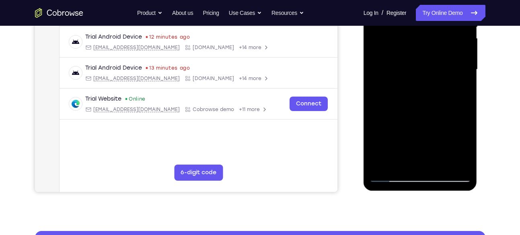
scroll to position [182, 0]
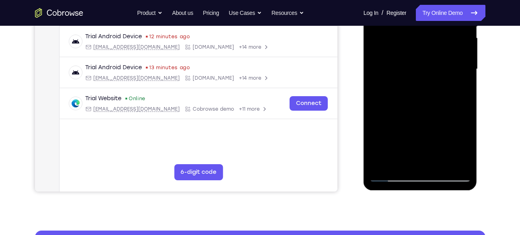
drag, startPoint x: 448, startPoint y: 137, endPoint x: 434, endPoint y: 81, distance: 57.2
click at [434, 81] on div at bounding box center [419, 69] width 101 height 225
click at [372, 108] on div at bounding box center [419, 69] width 101 height 225
drag, startPoint x: 443, startPoint y: 130, endPoint x: 423, endPoint y: 52, distance: 80.9
click at [423, 52] on div at bounding box center [419, 69] width 101 height 225
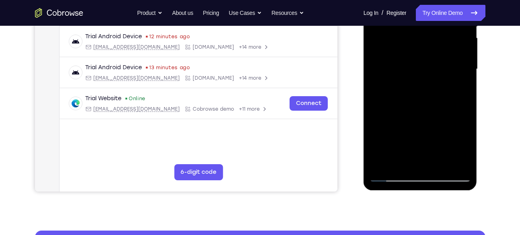
drag, startPoint x: 434, startPoint y: 121, endPoint x: 433, endPoint y: 108, distance: 12.5
click at [433, 108] on div at bounding box center [419, 69] width 101 height 225
drag, startPoint x: 438, startPoint y: 117, endPoint x: 436, endPoint y: 107, distance: 10.7
click at [436, 107] on div at bounding box center [419, 69] width 101 height 225
drag, startPoint x: 438, startPoint y: 122, endPoint x: 434, endPoint y: 104, distance: 18.5
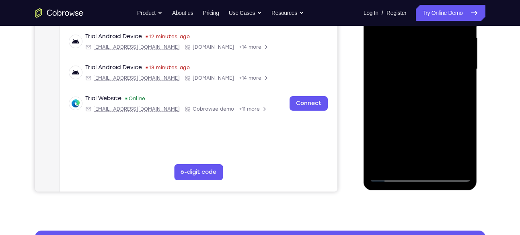
click at [434, 104] on div at bounding box center [419, 69] width 101 height 225
drag, startPoint x: 432, startPoint y: 126, endPoint x: 430, endPoint y: 119, distance: 7.8
click at [430, 119] on div at bounding box center [419, 69] width 101 height 225
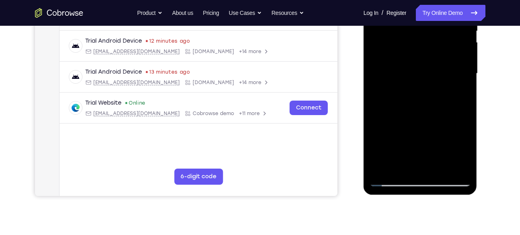
scroll to position [178, 0]
drag, startPoint x: 432, startPoint y: 115, endPoint x: 430, endPoint y: 108, distance: 7.2
click at [430, 108] on div at bounding box center [419, 73] width 101 height 225
drag, startPoint x: 436, startPoint y: 128, endPoint x: 434, endPoint y: 132, distance: 4.5
click at [434, 132] on div at bounding box center [419, 73] width 101 height 225
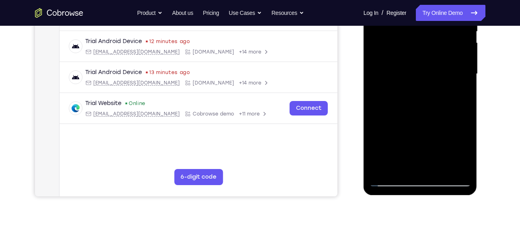
drag, startPoint x: 431, startPoint y: 116, endPoint x: 423, endPoint y: 86, distance: 31.5
click at [423, 86] on div at bounding box center [419, 73] width 101 height 225
drag, startPoint x: 431, startPoint y: 125, endPoint x: 424, endPoint y: 80, distance: 45.2
click at [424, 80] on div at bounding box center [419, 73] width 101 height 225
drag, startPoint x: 431, startPoint y: 124, endPoint x: 423, endPoint y: 75, distance: 49.5
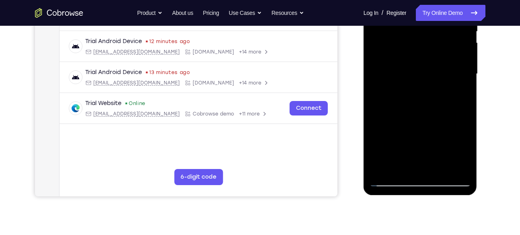
click at [423, 75] on div at bounding box center [419, 73] width 101 height 225
drag, startPoint x: 434, startPoint y: 127, endPoint x: 426, endPoint y: 83, distance: 45.2
click at [426, 83] on div at bounding box center [419, 73] width 101 height 225
drag, startPoint x: 434, startPoint y: 140, endPoint x: 424, endPoint y: 80, distance: 61.0
click at [424, 80] on div at bounding box center [419, 73] width 101 height 225
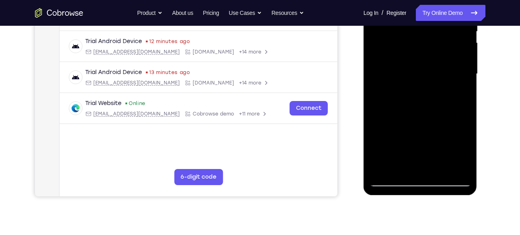
drag, startPoint x: 436, startPoint y: 133, endPoint x: 435, endPoint y: 124, distance: 8.6
click at [435, 124] on div at bounding box center [419, 73] width 101 height 225
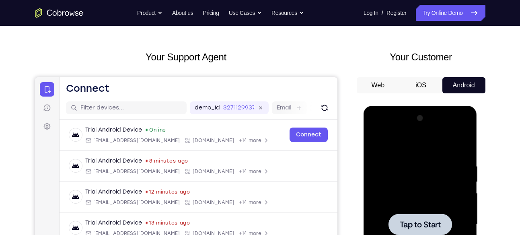
scroll to position [0, 0]
